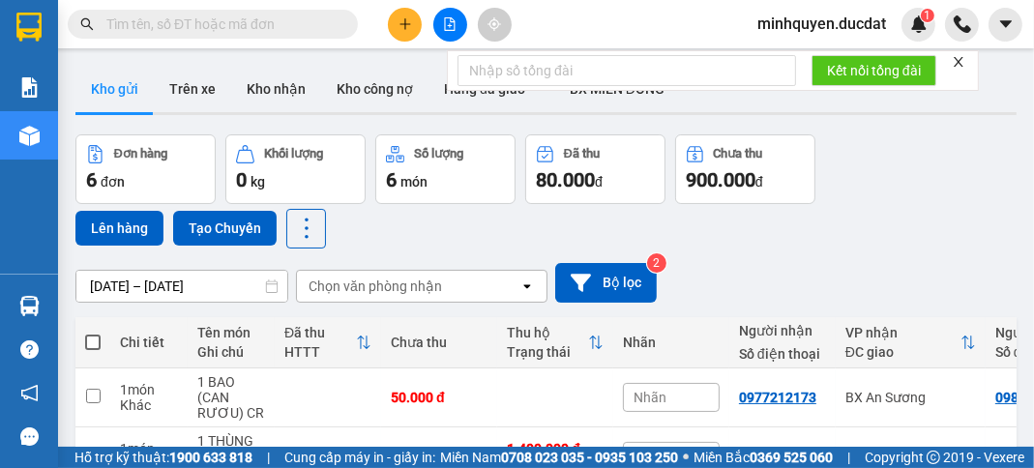
scroll to position [138, 0]
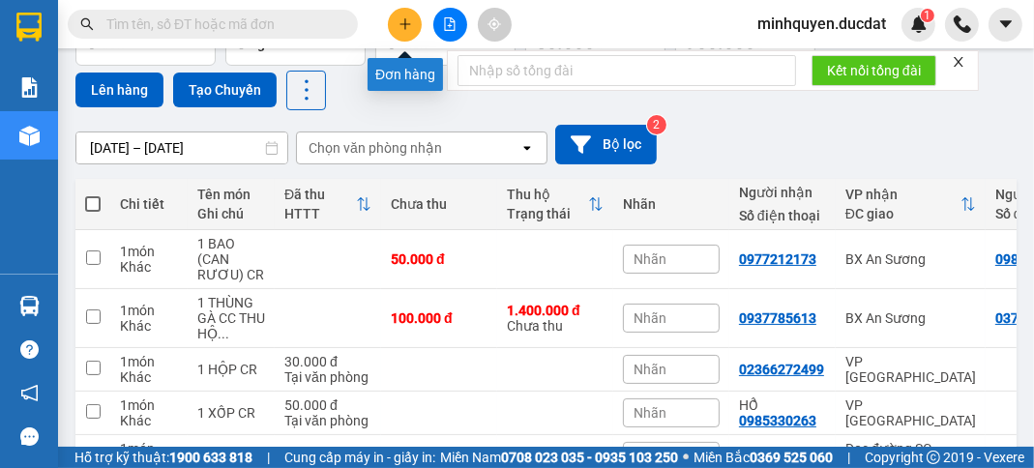
click at [408, 34] on button at bounding box center [405, 25] width 34 height 34
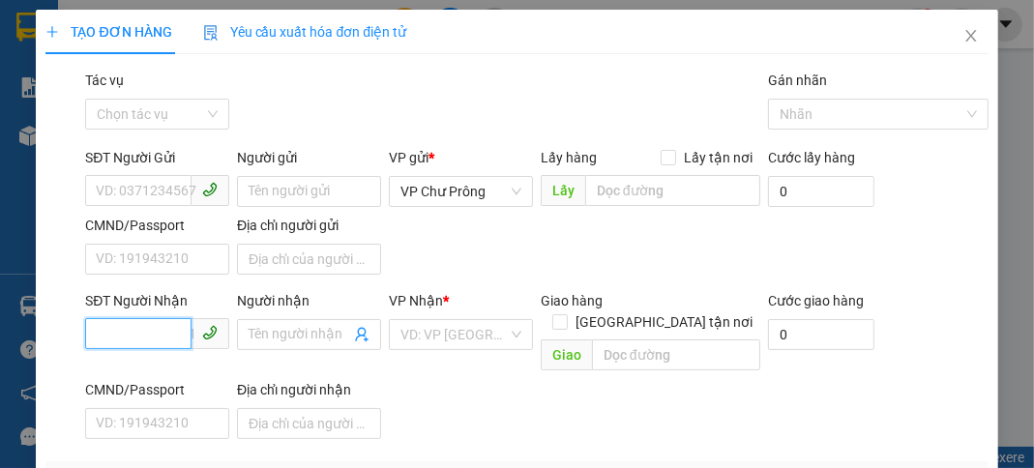
click at [164, 324] on input "SĐT Người Nhận" at bounding box center [138, 333] width 106 height 31
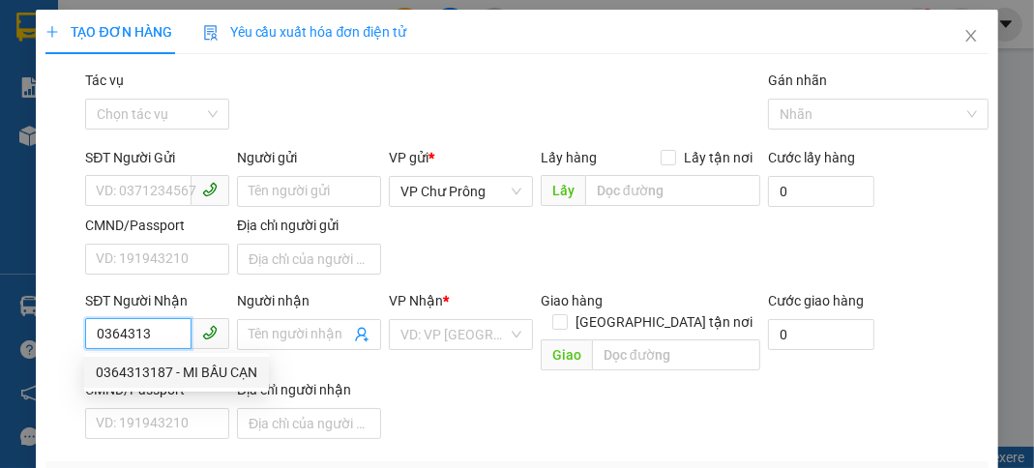
click at [168, 371] on div "0364313187 - MI BẦU CẠN" at bounding box center [177, 372] width 162 height 21
type input "0364313187"
type input "MI BẦU CẠN"
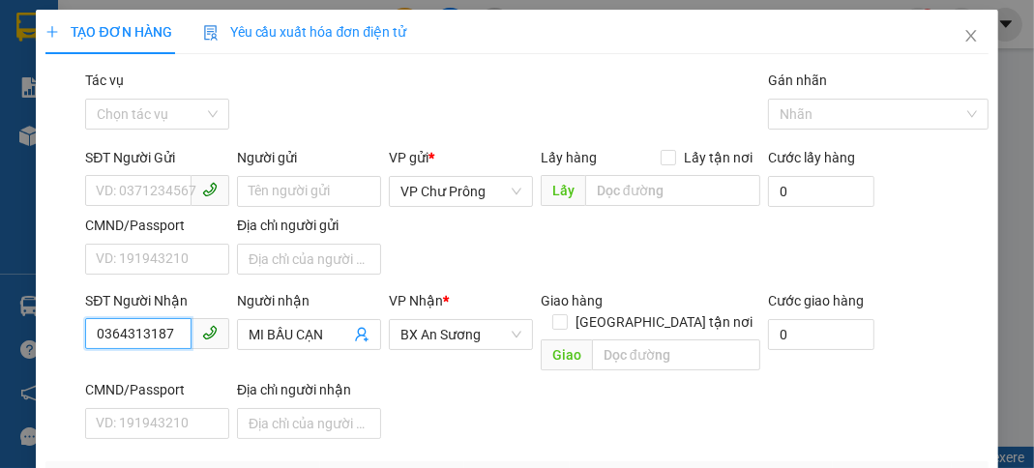
scroll to position [155, 0]
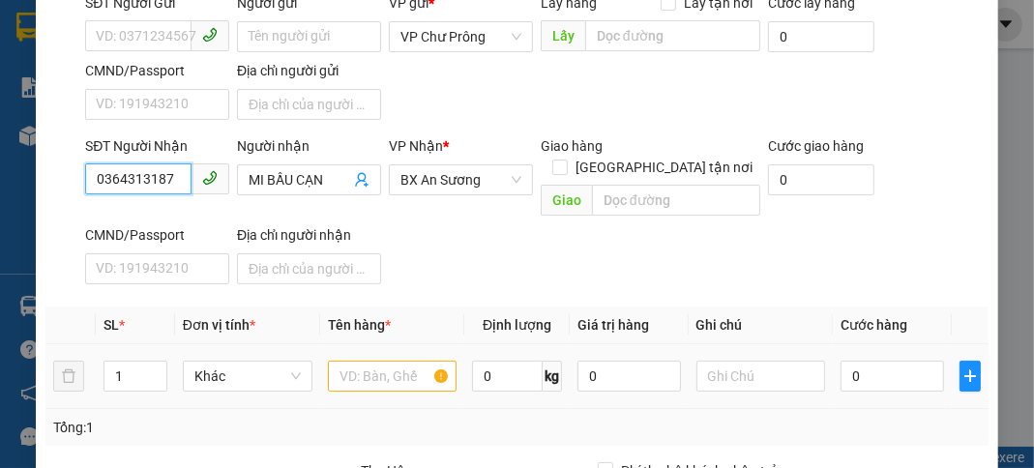
type input "0364313187"
click at [355, 361] on input "text" at bounding box center [393, 376] width 130 height 31
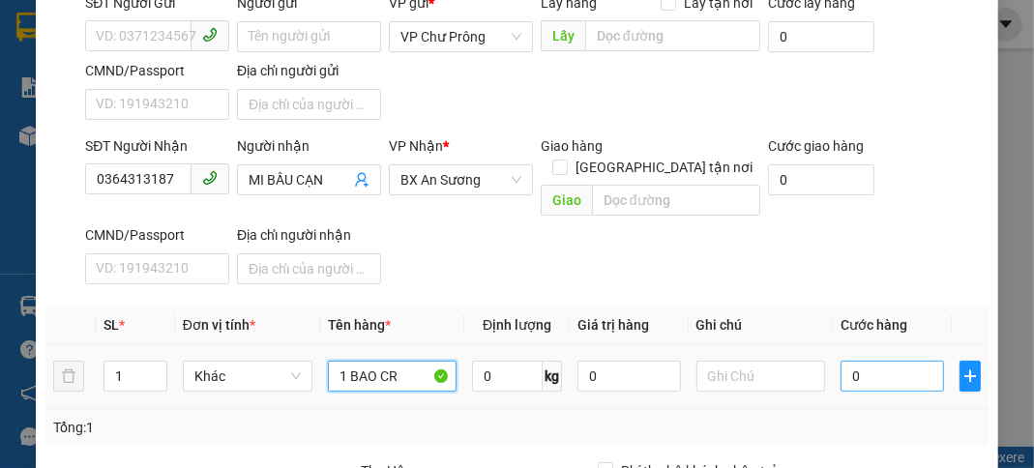
type input "1 BAO CR"
click at [875, 361] on input "0" at bounding box center [892, 376] width 103 height 31
type input "7"
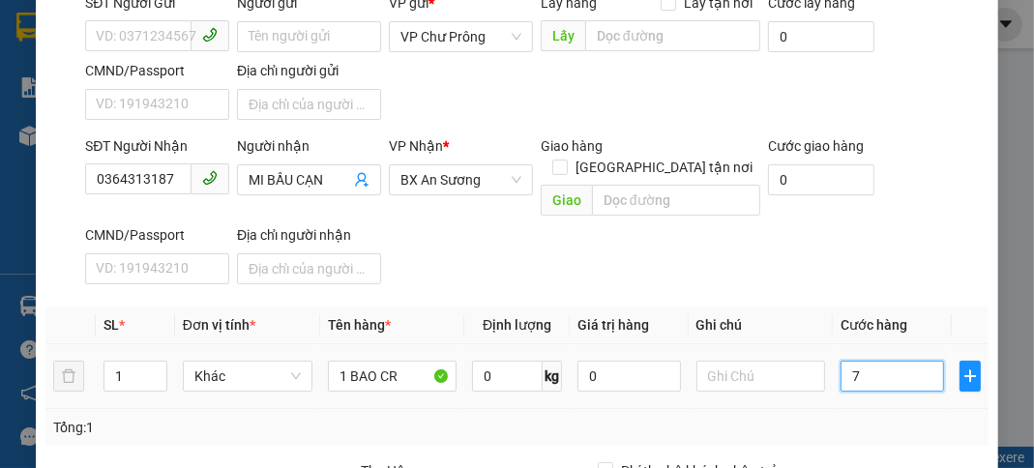
type input "70"
type input "700"
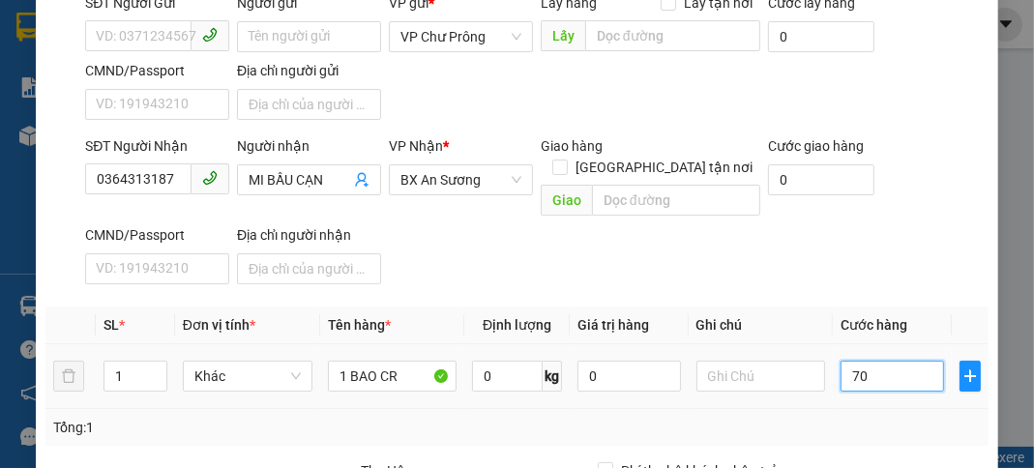
type input "700"
type input "7.000"
type input "70.000"
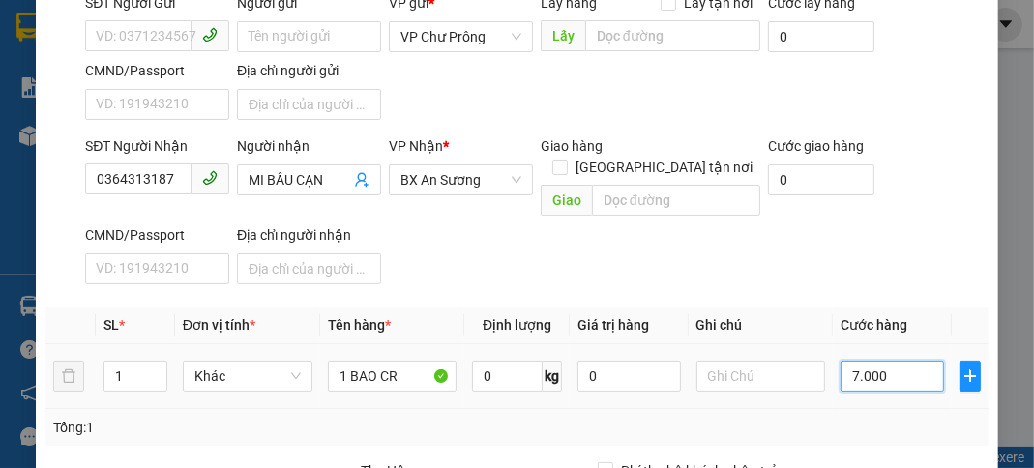
type input "70.000"
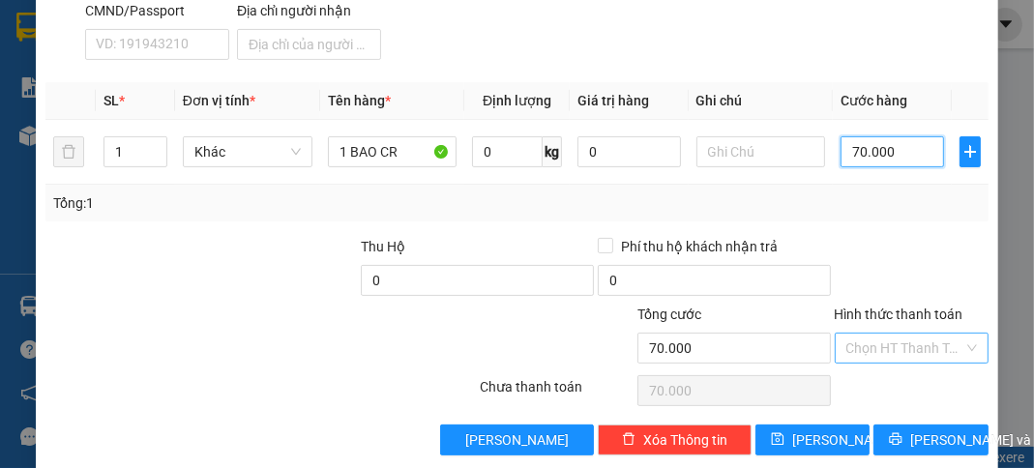
type input "70.000"
click at [881, 334] on input "Hình thức thanh toán" at bounding box center [905, 348] width 117 height 29
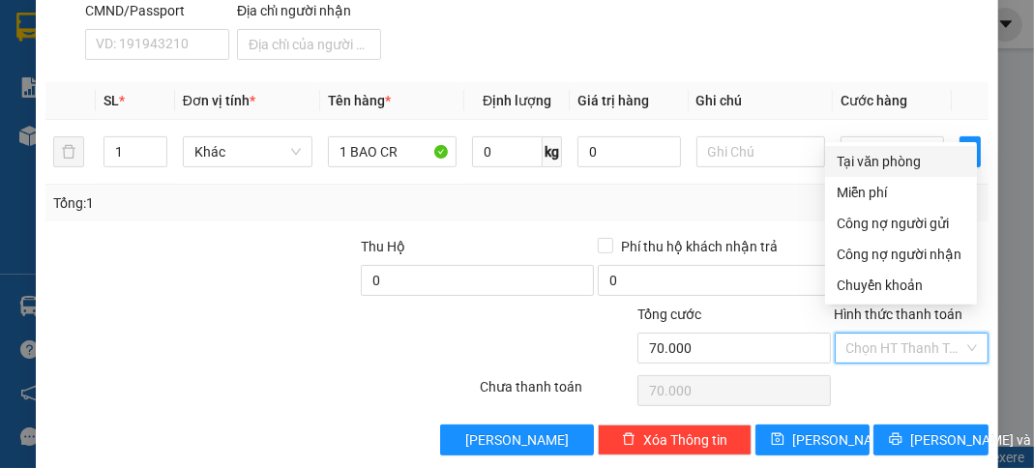
click at [891, 166] on div "Tại văn phòng" at bounding box center [901, 161] width 129 height 21
type input "0"
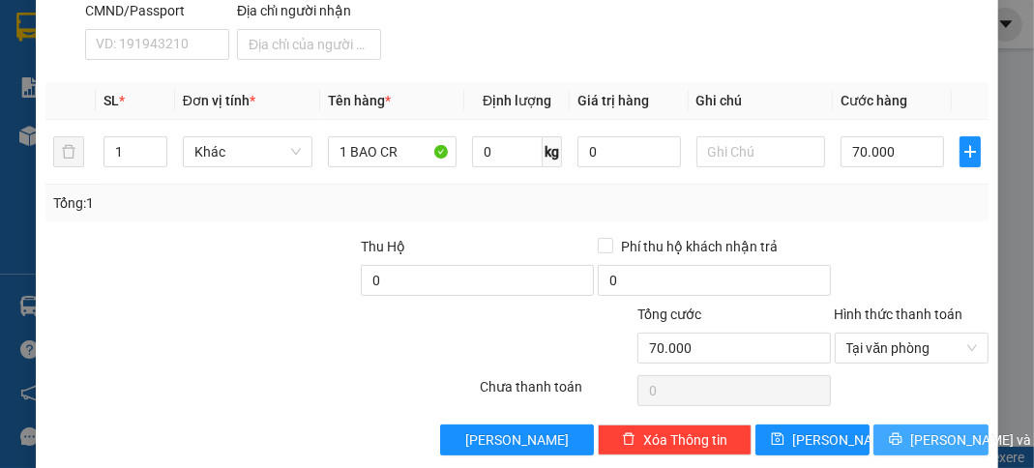
click at [930, 430] on span "[PERSON_NAME] và In" at bounding box center [977, 440] width 135 height 21
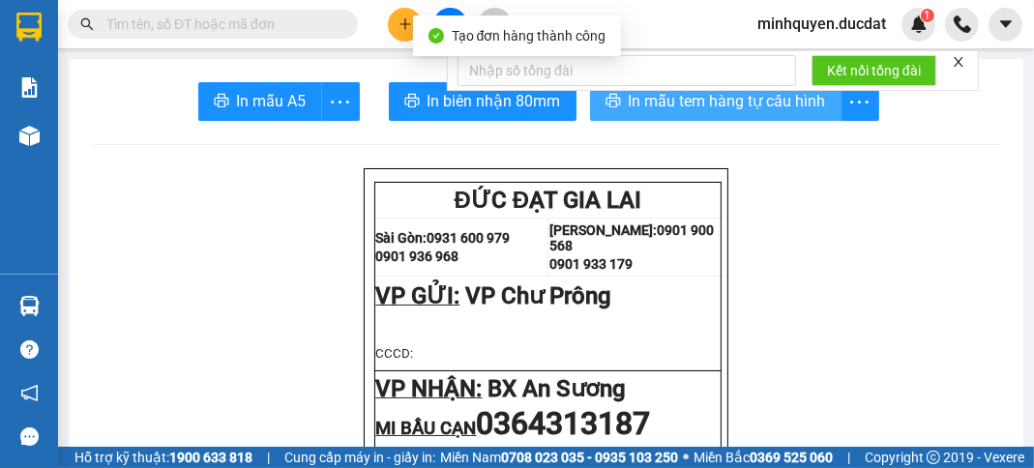
click at [761, 105] on span "In mẫu tem hàng tự cấu hình" at bounding box center [727, 101] width 197 height 24
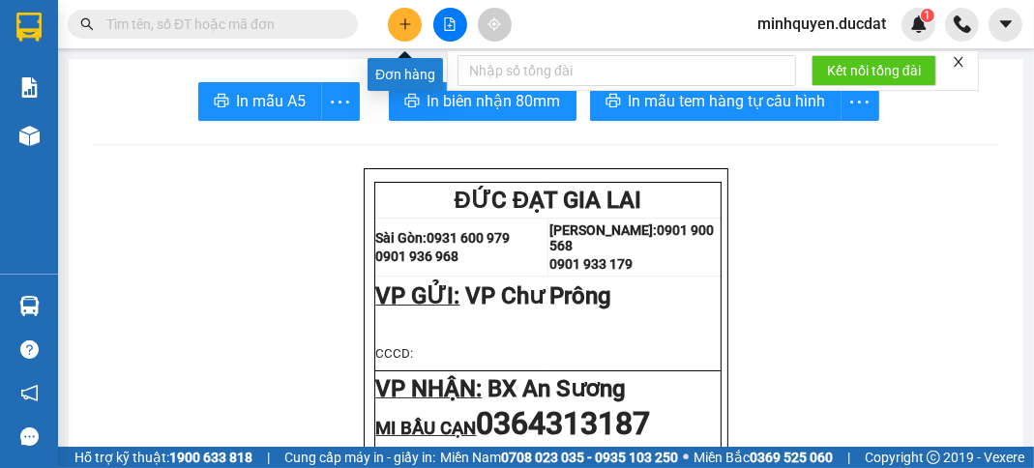
click at [406, 28] on icon "plus" at bounding box center [406, 24] width 14 height 14
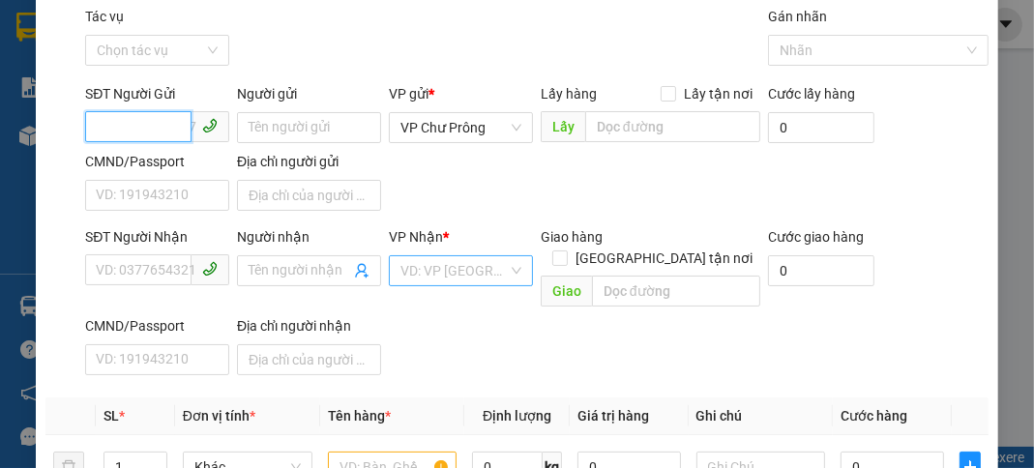
scroll to position [155, 0]
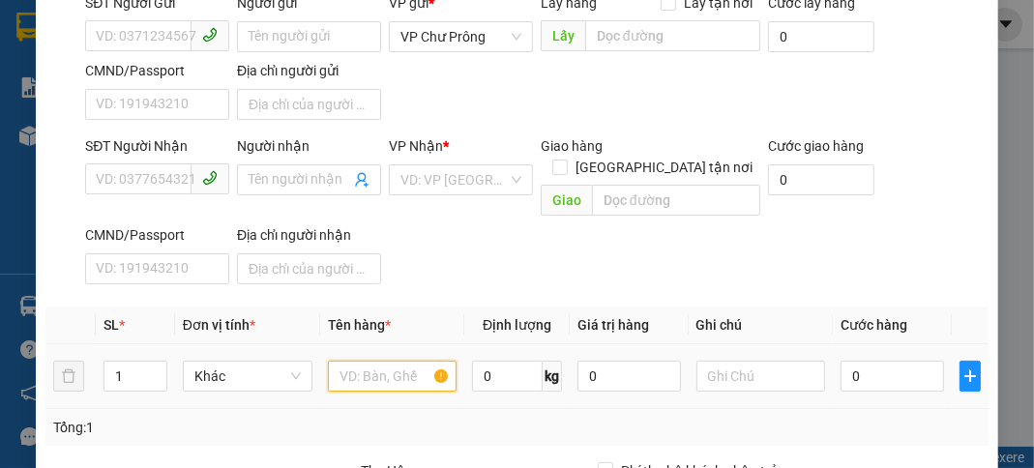
click at [395, 361] on input "text" at bounding box center [393, 376] width 130 height 31
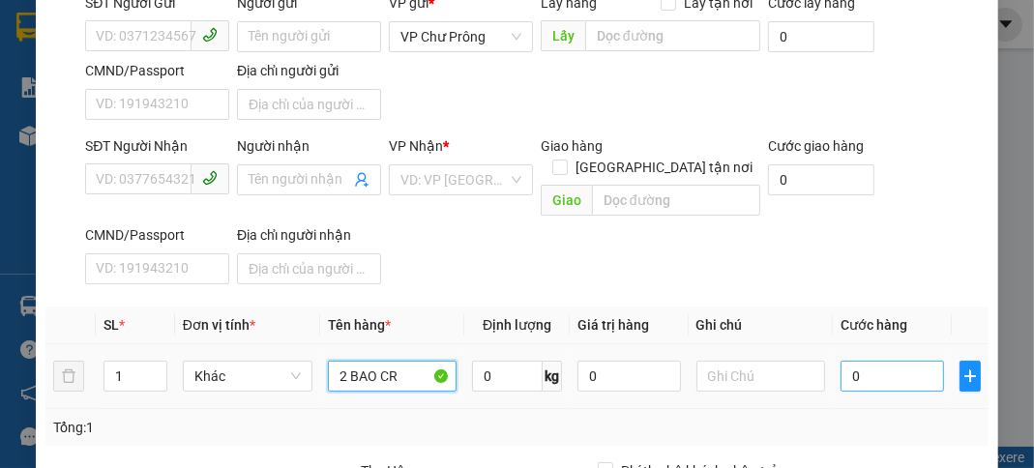
type input "2 BAO CR"
click at [886, 361] on input "0" at bounding box center [892, 376] width 103 height 31
type input "1"
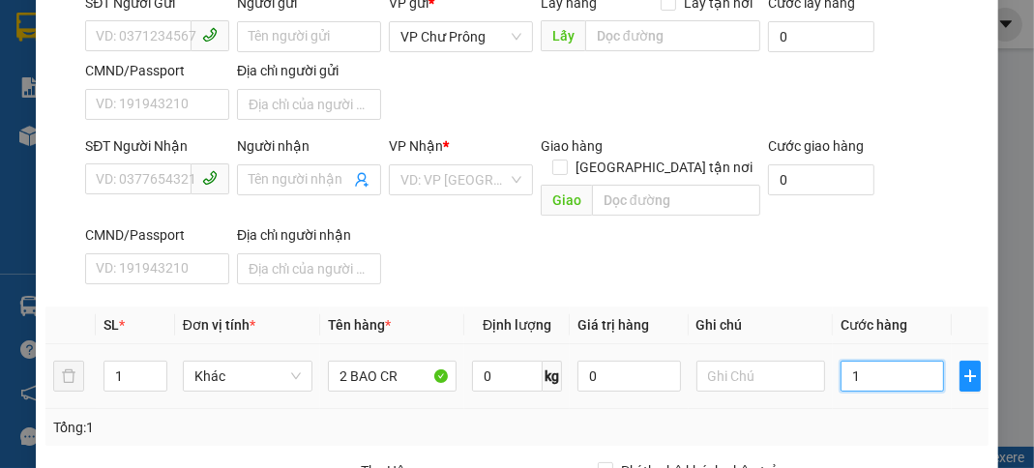
type input "15"
type input "150"
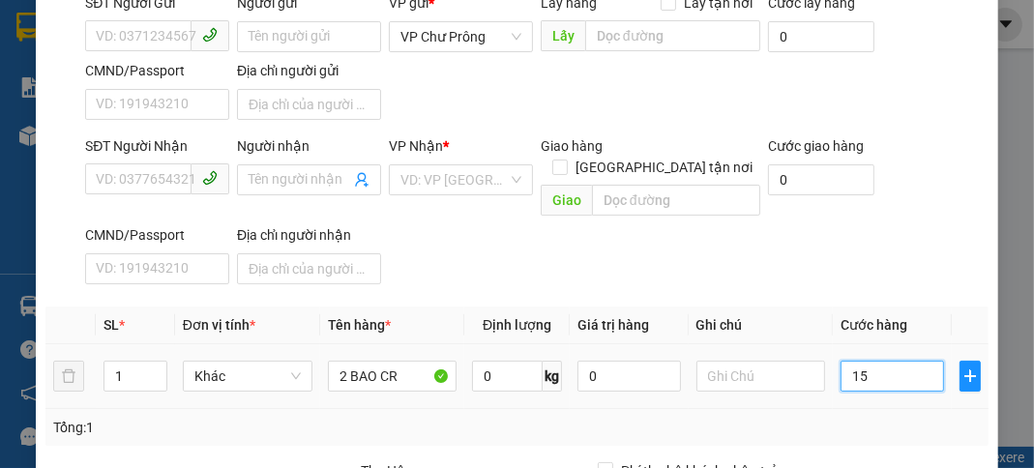
type input "150"
type input "1.500"
type input "15.000"
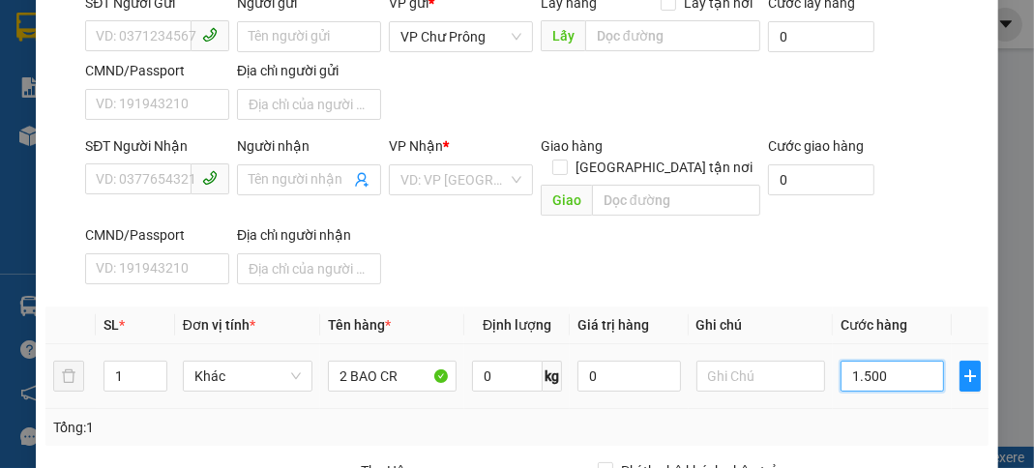
type input "15.000"
type input "150.000"
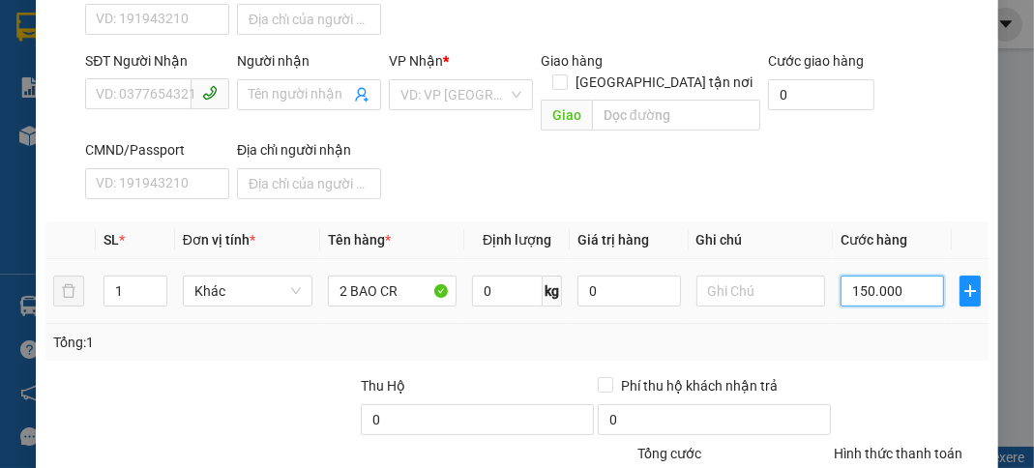
scroll to position [379, 0]
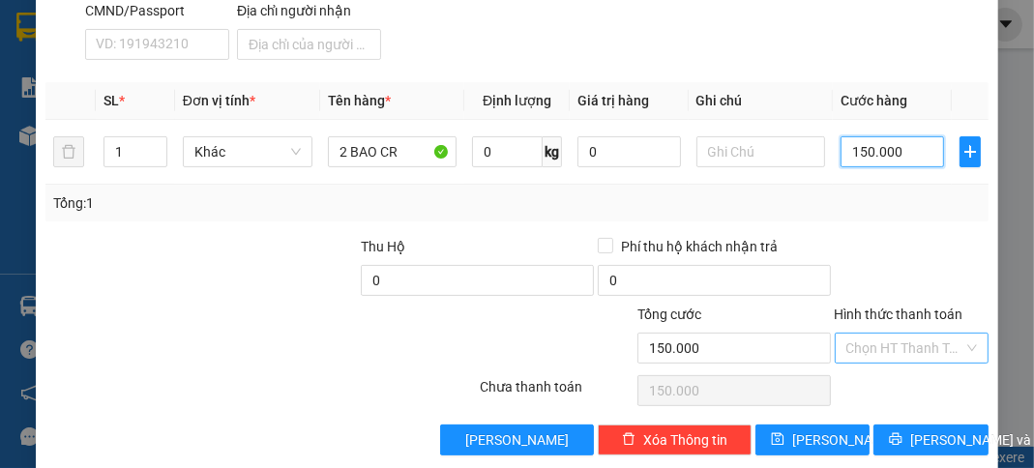
type input "150.000"
click at [894, 334] on input "Hình thức thanh toán" at bounding box center [905, 348] width 117 height 29
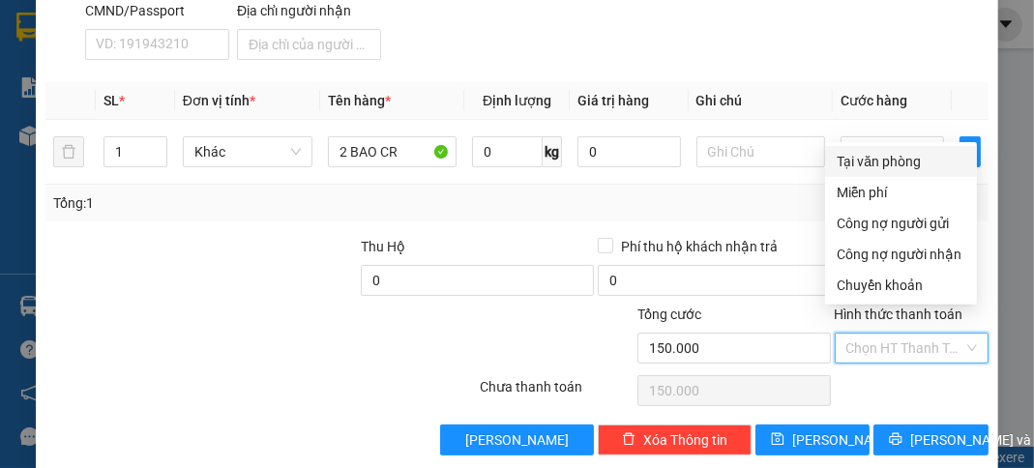
click at [869, 157] on div "Tại văn phòng" at bounding box center [901, 161] width 129 height 21
type input "0"
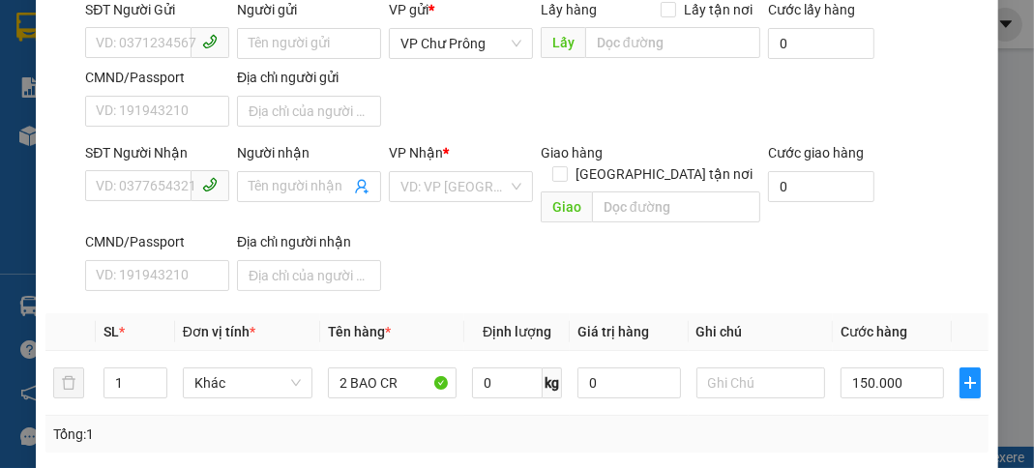
scroll to position [147, 0]
click at [152, 199] on span at bounding box center [157, 187] width 144 height 31
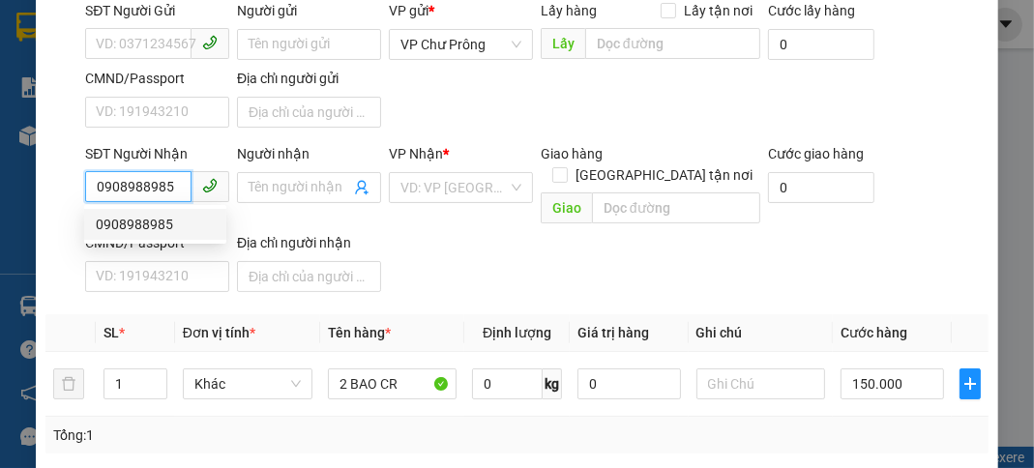
click at [159, 232] on div "0908988985" at bounding box center [155, 224] width 119 height 21
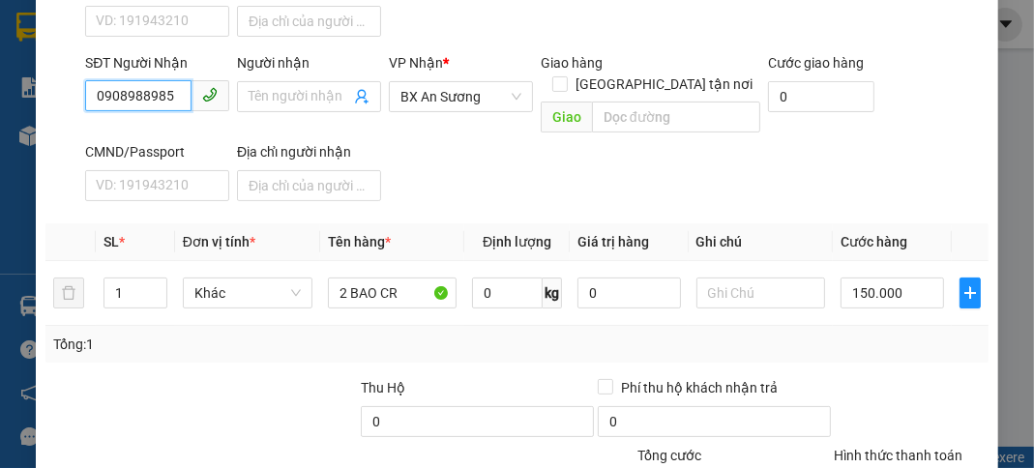
scroll to position [379, 0]
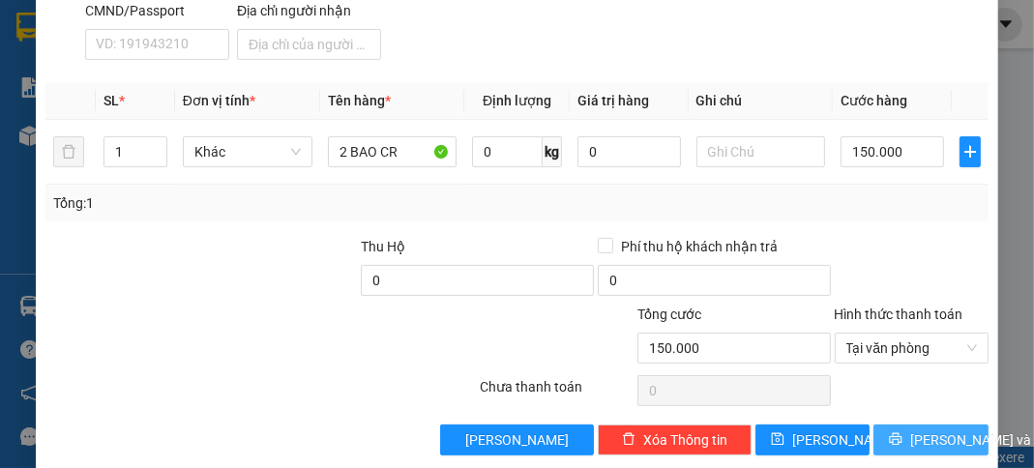
type input "0908988985"
click at [941, 430] on span "[PERSON_NAME] và In" at bounding box center [977, 440] width 135 height 21
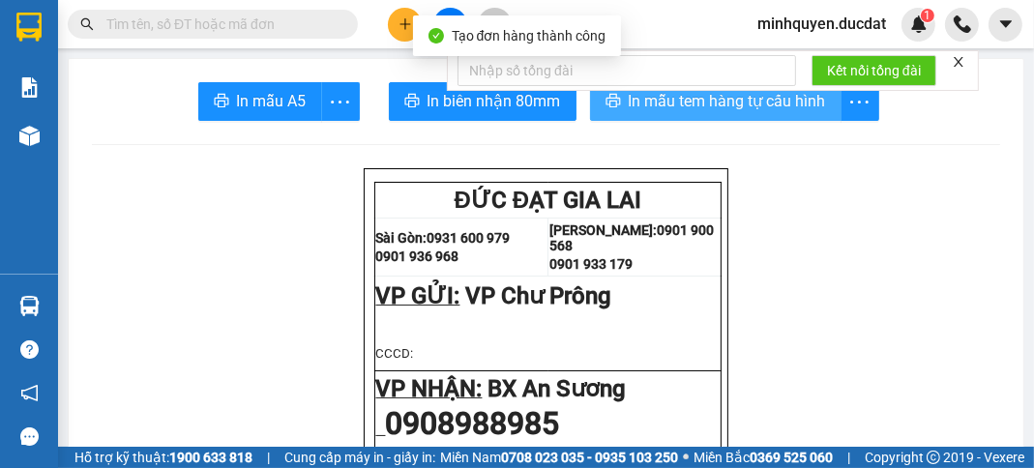
click at [755, 110] on span "In mẫu tem hàng tự cấu hình" at bounding box center [727, 101] width 197 height 24
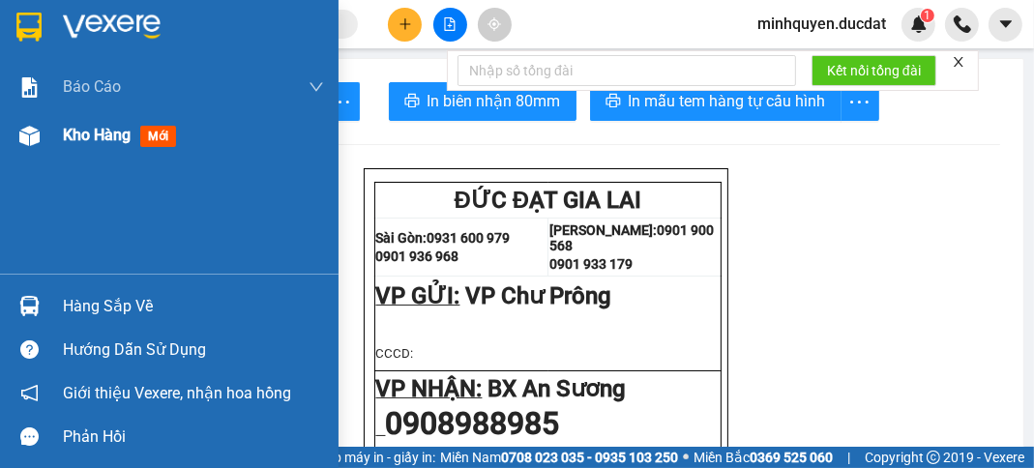
click at [79, 136] on span "Kho hàng" at bounding box center [97, 135] width 68 height 18
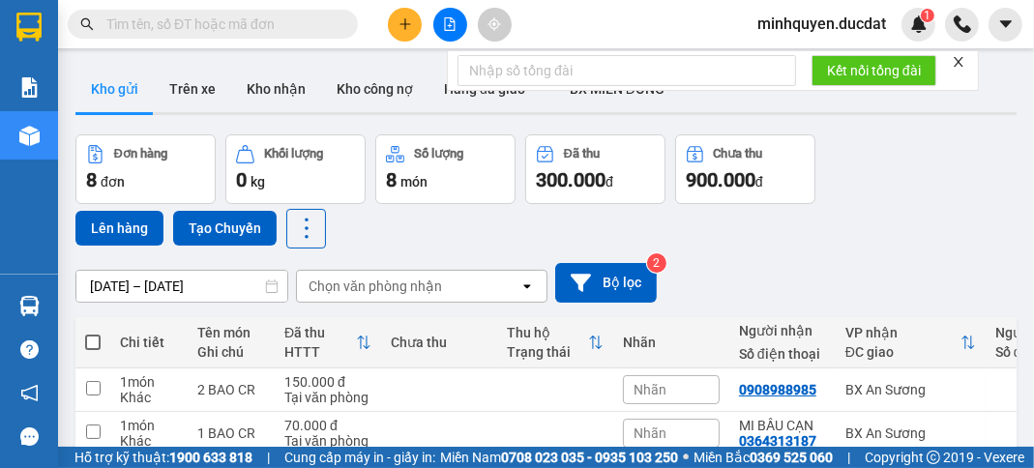
click at [904, 145] on div "Đơn hàng 8 đơn Khối lượng 0 kg Số lượng 8 món Đã thu 300.000 đ Chưa thu 900.000…" at bounding box center [545, 191] width 941 height 114
click at [1009, 173] on div "ver 1.8.146 Kho gửi Trên xe Kho nhận Kho công nợ Hàng đã giao BX MIỀN ĐÔNG Đơn …" at bounding box center [546, 438] width 957 height 760
click at [927, 178] on div "Đơn hàng 8 đơn Khối lượng 0 kg Số lượng 8 món Đã thu 300.000 đ Chưa thu 900.000…" at bounding box center [545, 191] width 941 height 114
